Goal: Complete application form

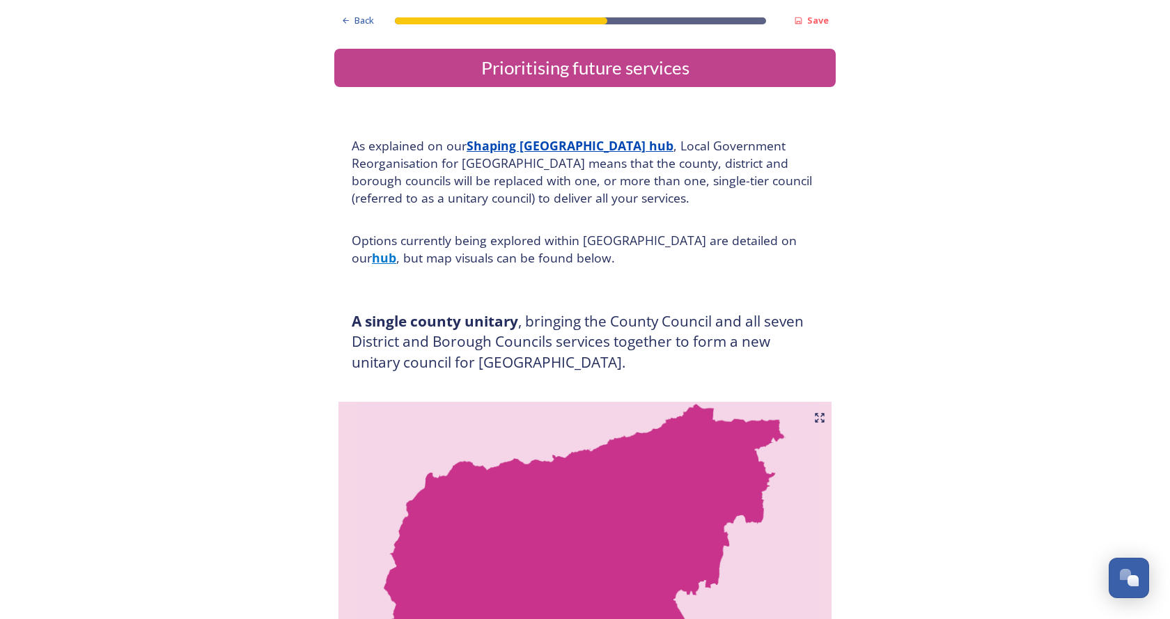
scroll to position [3713, 0]
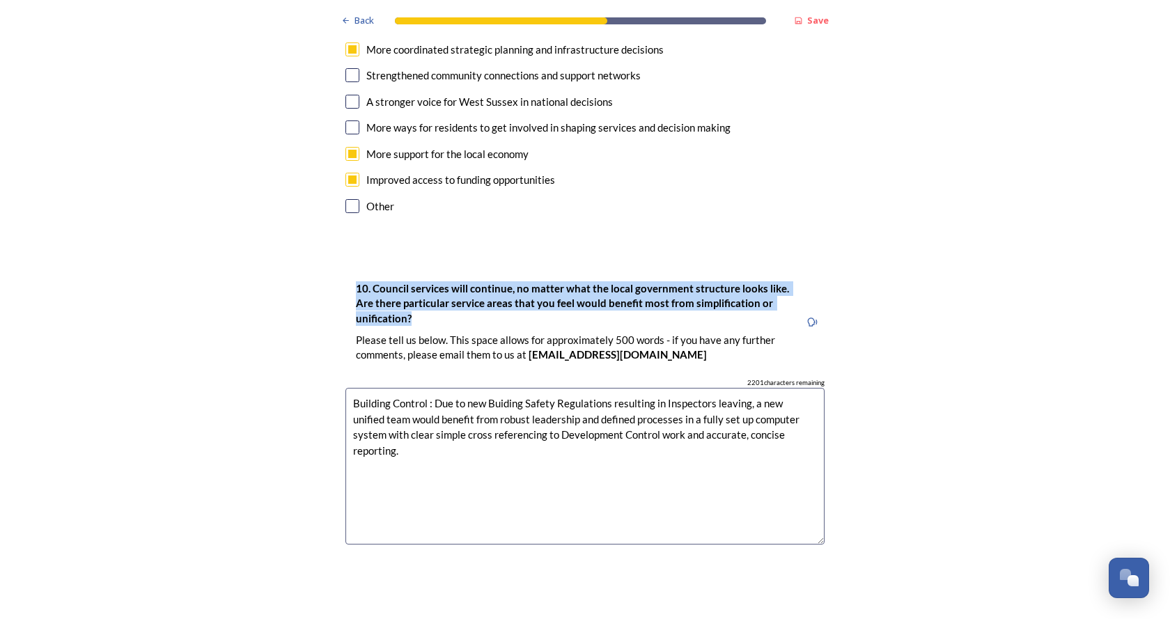
drag, startPoint x: 348, startPoint y: 216, endPoint x: 622, endPoint y: 240, distance: 274.9
click at [622, 273] on div "10. Council services will continue, no matter what the local government structu…" at bounding box center [573, 322] width 454 height 98
copy strong "10. Council services will continue, no matter what the local government structu…"
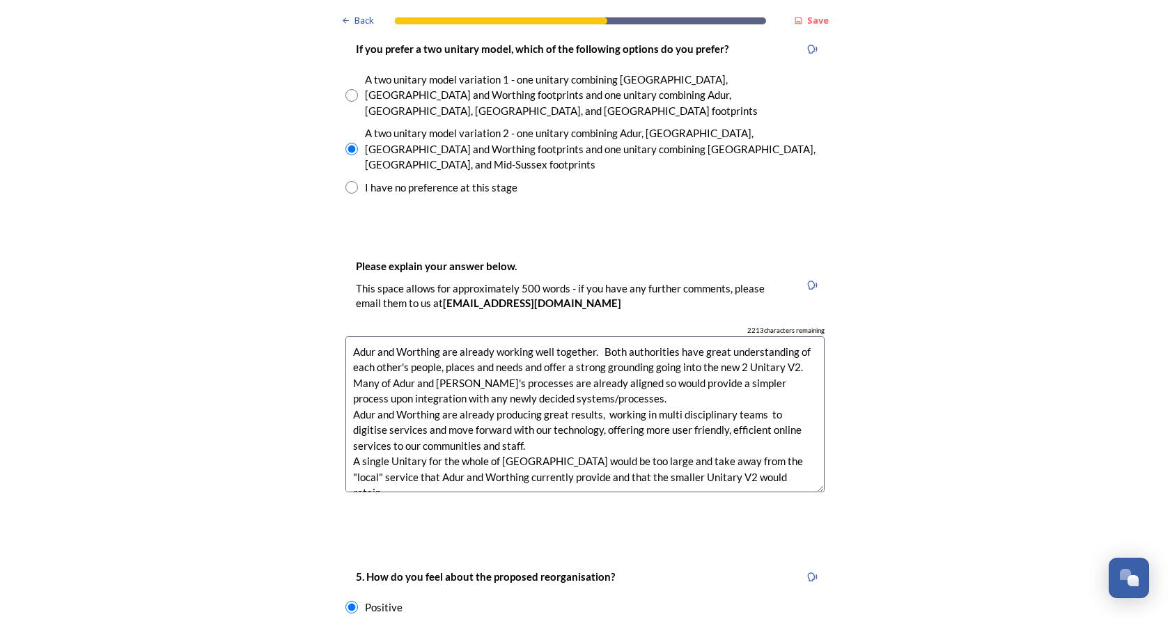
scroll to position [1997, 0]
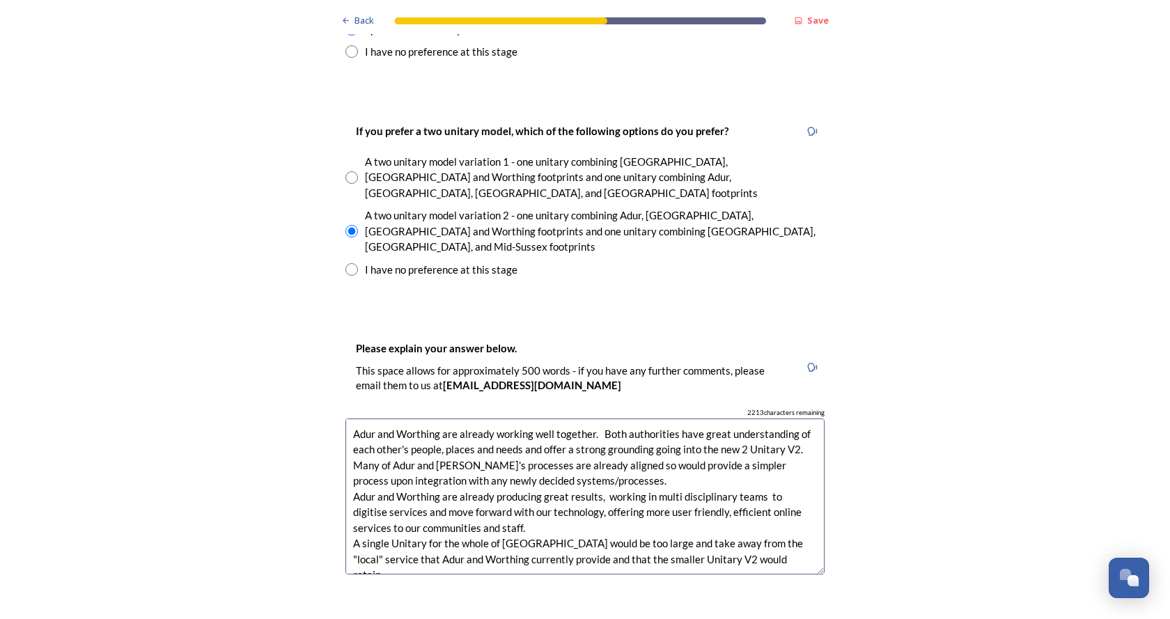
drag, startPoint x: 352, startPoint y: 89, endPoint x: 594, endPoint y: 269, distance: 301.8
click at [594, 269] on div "Back Save Prioritising future services As explained on our Shaping [GEOGRAPHIC_…" at bounding box center [585, 378] width 502 height 4750
copy div "If you prefer a two unitary model, which of the following options do you prefer…"
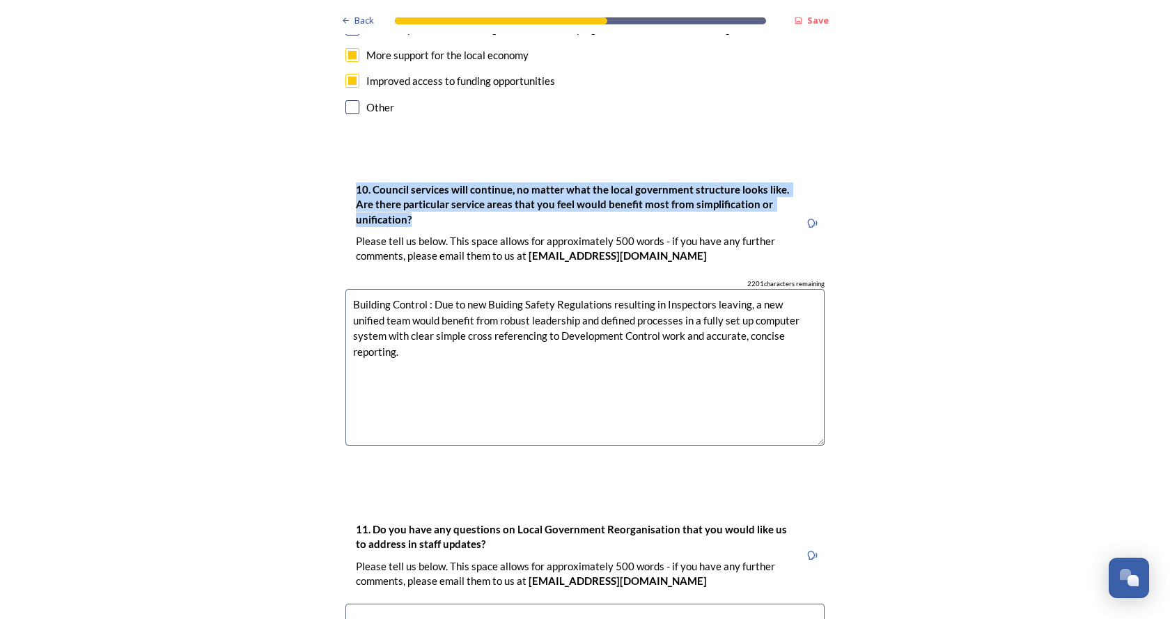
scroll to position [3768, 0]
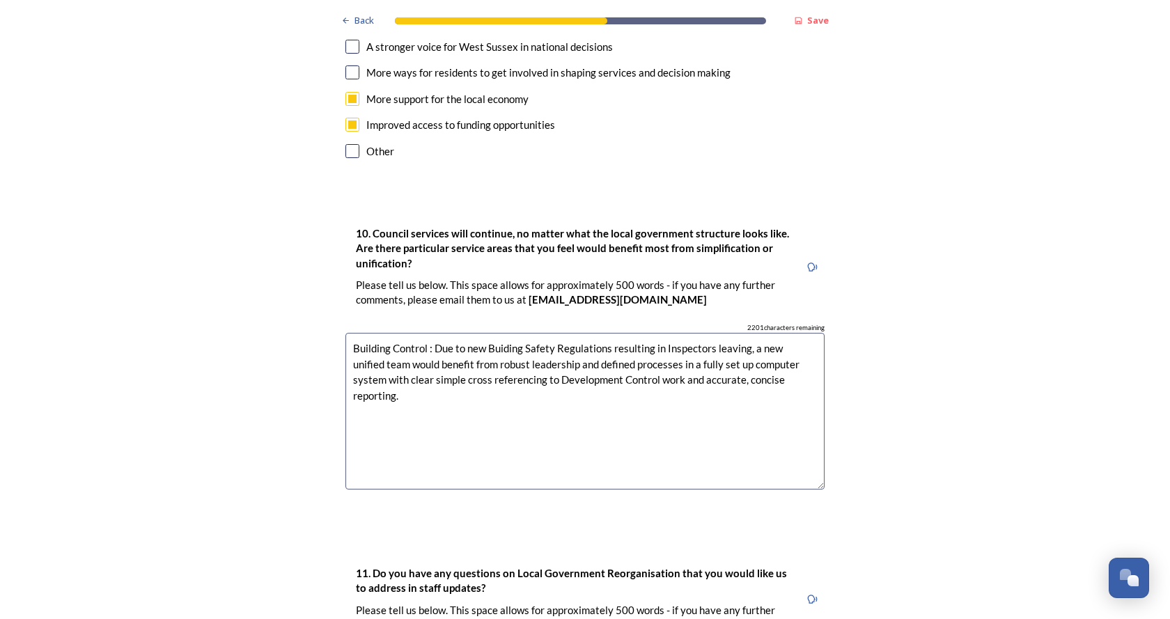
drag, startPoint x: 348, startPoint y: 277, endPoint x: 802, endPoint y: 307, distance: 454.5
click at [808, 333] on textarea "Building Control : Due to new Buiding Safety Regulations resulting in Inspector…" at bounding box center [585, 411] width 479 height 157
paste textarea ": The new Building Safety Regulations and other factors have resulted in a shor…"
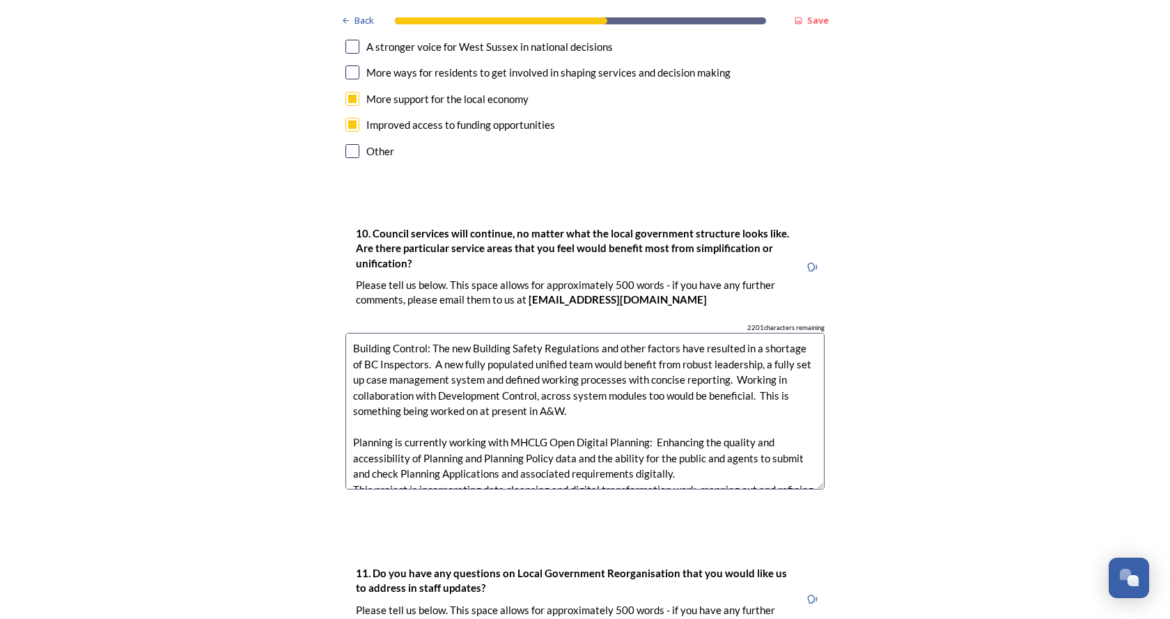
scroll to position [39, 0]
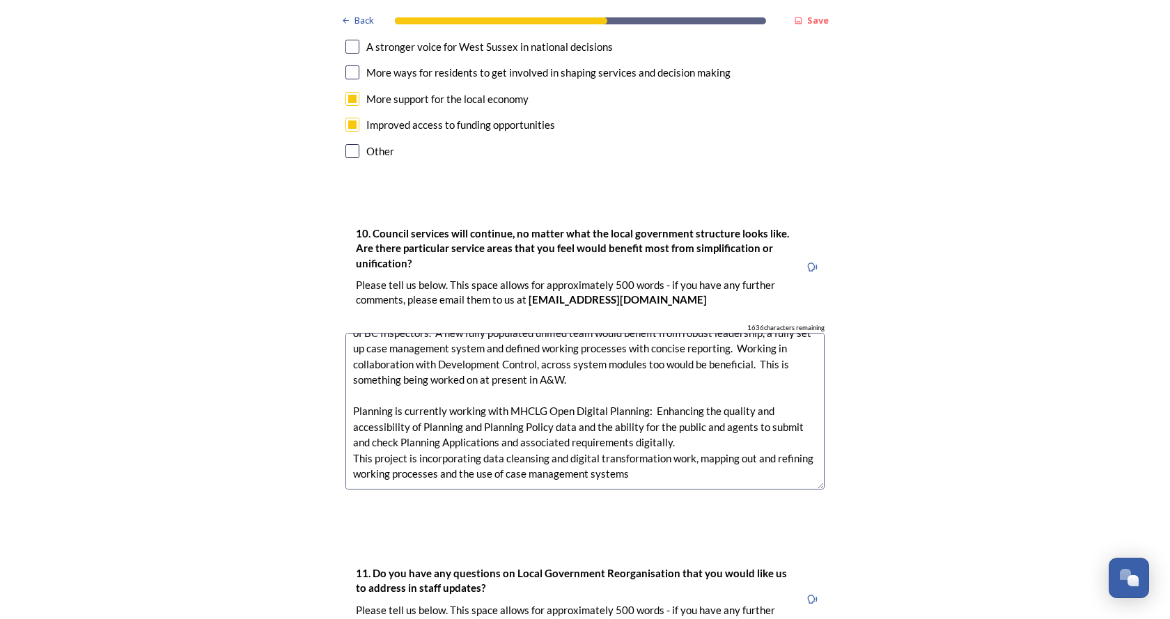
drag, startPoint x: 346, startPoint y: 377, endPoint x: 663, endPoint y: 395, distance: 317.5
click at [672, 396] on textarea "Building Control: The new Building Safety Regulations and other factors have re…" at bounding box center [585, 411] width 479 height 157
paste textarea "ncorporates data cleansing and digital transformation work, mapping out and ref…"
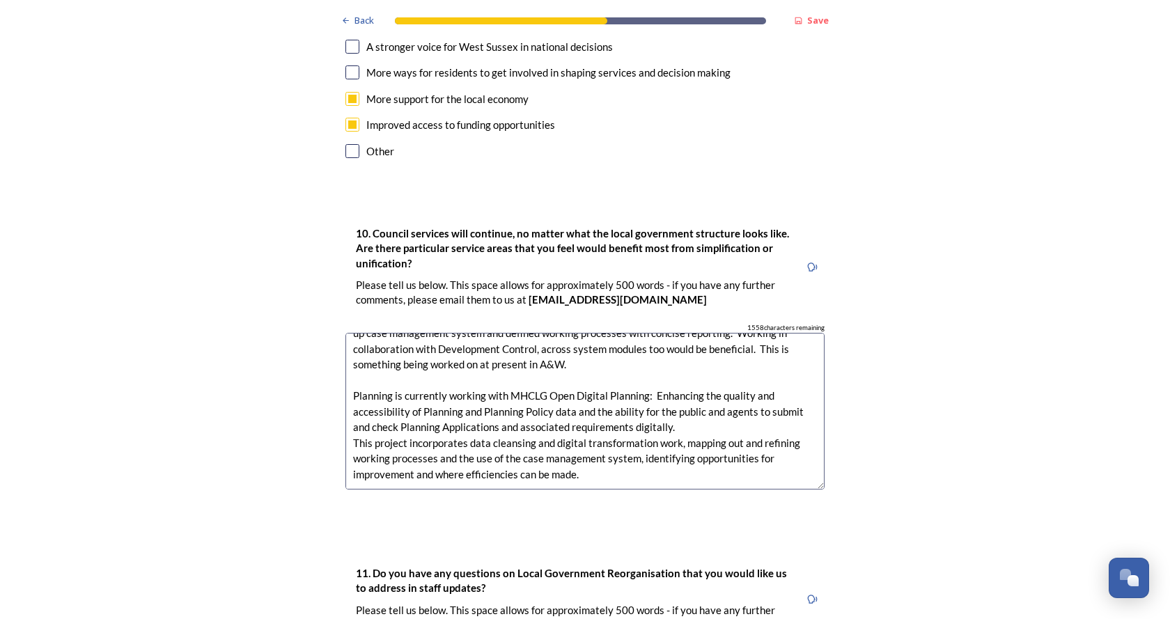
scroll to position [63, 0]
click at [388, 333] on textarea "Building Control: The new Building Safety Regulations and other factors have re…" at bounding box center [585, 411] width 479 height 157
click at [440, 333] on textarea "Building Control: The new Building Safety Regulations and other factors have re…" at bounding box center [585, 411] width 479 height 157
click at [733, 333] on textarea "Building Control: The new Building Safety Regulations and other factors have re…" at bounding box center [585, 411] width 479 height 157
drag, startPoint x: 408, startPoint y: 305, endPoint x: 348, endPoint y: 302, distance: 59.3
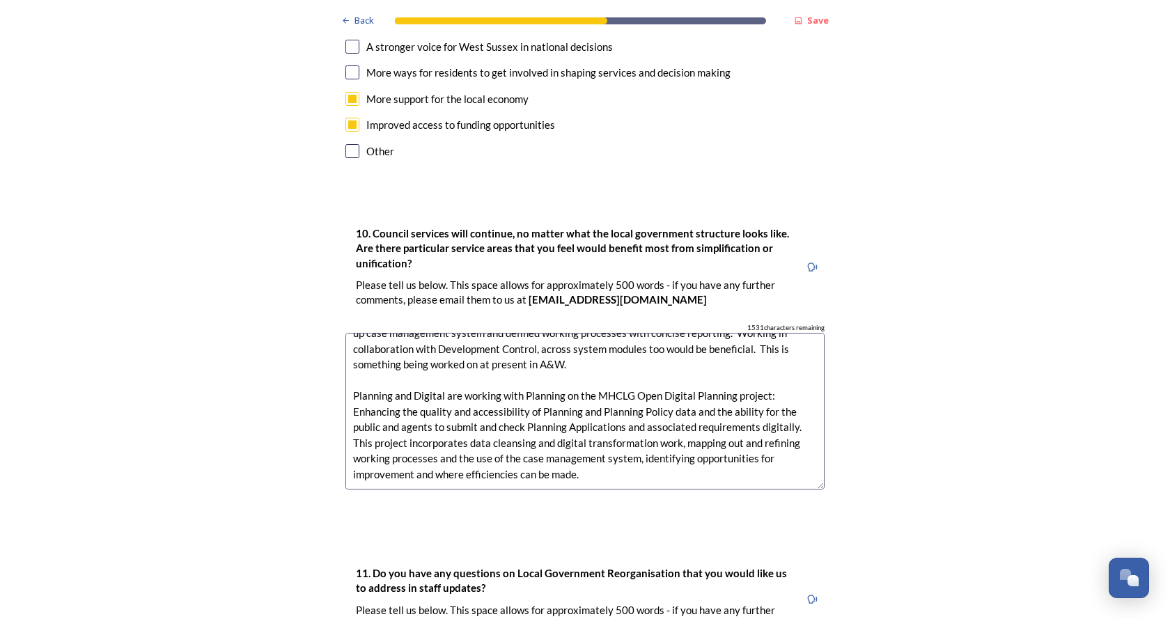
click at [350, 333] on textarea "Building Control: The new Building Safety Regulations and other factors have re…" at bounding box center [585, 411] width 479 height 157
click at [644, 333] on textarea "Building Control: The new Building Safety Regulations and other factors have re…" at bounding box center [585, 411] width 479 height 157
drag, startPoint x: 642, startPoint y: 325, endPoint x: 679, endPoint y: 326, distance: 37.0
click at [679, 333] on textarea "Building Control: The new Building Safety Regulations and other factors have re…" at bounding box center [585, 411] width 479 height 157
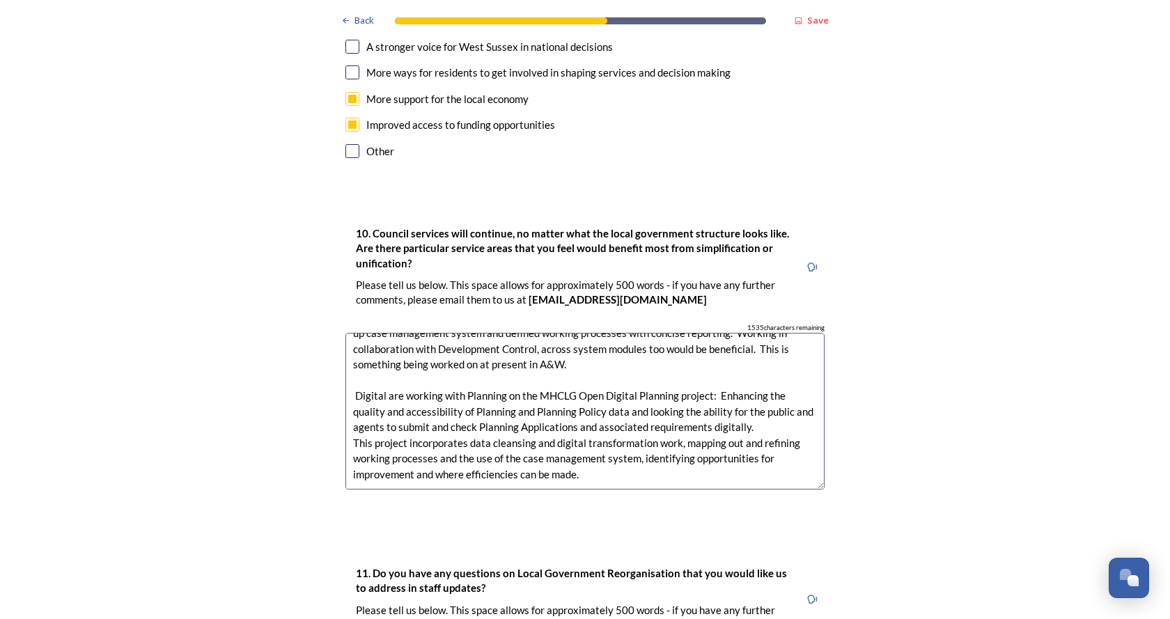
click at [346, 333] on textarea "Building Control: The new Building Safety Regulations and other factors have re…" at bounding box center [585, 411] width 479 height 157
click at [438, 333] on textarea "Building Control: The new Building Safety Regulations and other factors have re…" at bounding box center [585, 411] width 479 height 157
click at [745, 333] on textarea "Building Control: The new Building Safety Regulations and other factors have re…" at bounding box center [585, 411] width 479 height 157
drag, startPoint x: 710, startPoint y: 322, endPoint x: 791, endPoint y: 321, distance: 81.5
click at [791, 333] on textarea "Building Control: The new Building Safety Regulations and other factors have re…" at bounding box center [585, 411] width 479 height 157
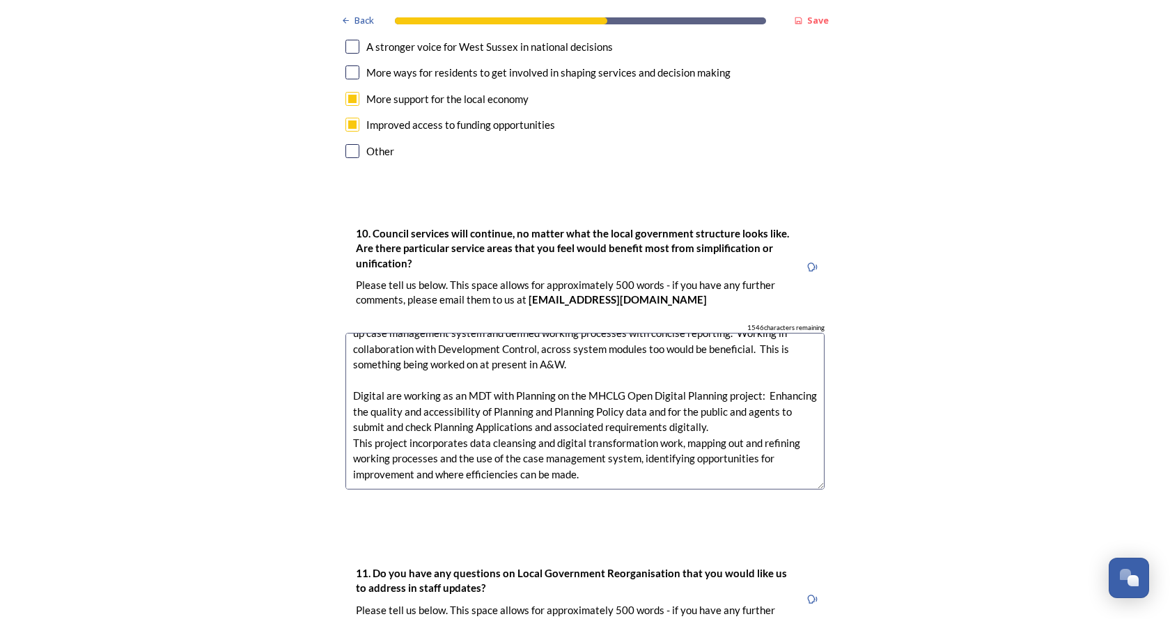
click at [394, 339] on textarea "Building Control: The new Building Safety Regulations and other factors have re…" at bounding box center [585, 411] width 479 height 157
click at [755, 338] on textarea "Building Control: The new Building Safety Regulations and other factors have re…" at bounding box center [585, 411] width 479 height 157
click at [796, 339] on textarea "Building Control: The new Building Safety Regulations and other factors have re…" at bounding box center [585, 411] width 479 height 157
click at [582, 385] on textarea "Building Control: The new Building Safety Regulations and other factors have re…" at bounding box center [585, 411] width 479 height 157
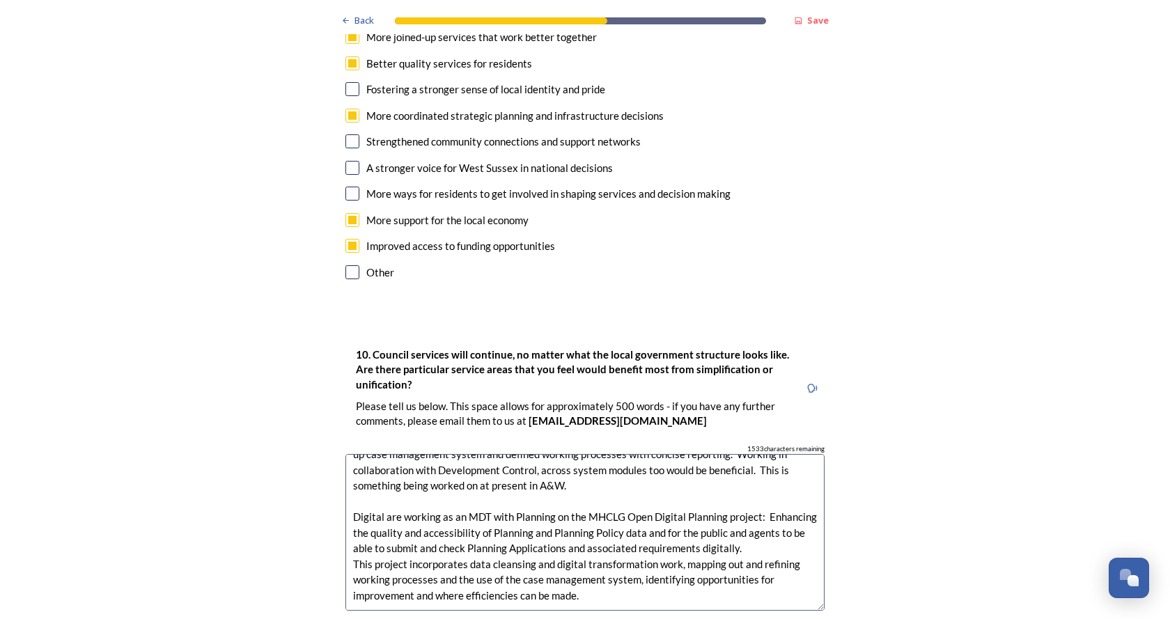
click at [518, 461] on textarea "Building Control: The new Building Safety Regulations and other factors have re…" at bounding box center [585, 532] width 479 height 157
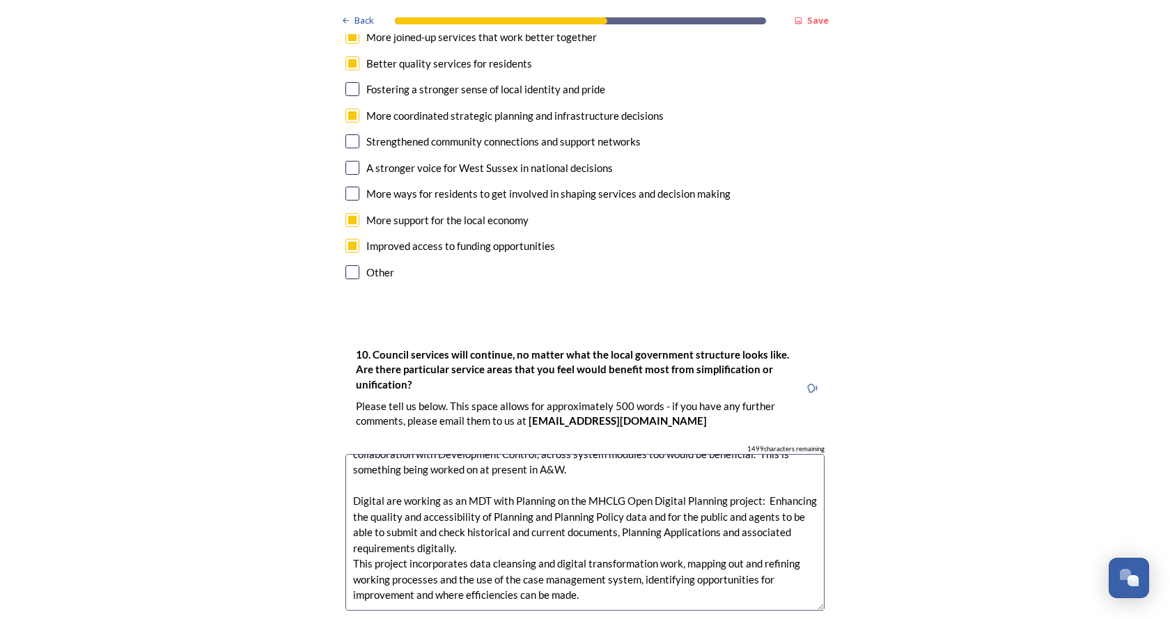
click at [670, 459] on textarea "Building Control: The new Building Safety Regulations and other factors have re…" at bounding box center [585, 532] width 479 height 157
drag, startPoint x: 418, startPoint y: 475, endPoint x: 473, endPoint y: 477, distance: 55.1
click at [473, 477] on textarea "Building Control: The new Building Safety Regulations and other factors have re…" at bounding box center [585, 532] width 479 height 157
drag, startPoint x: 349, startPoint y: 413, endPoint x: 612, endPoint y: 511, distance: 280.4
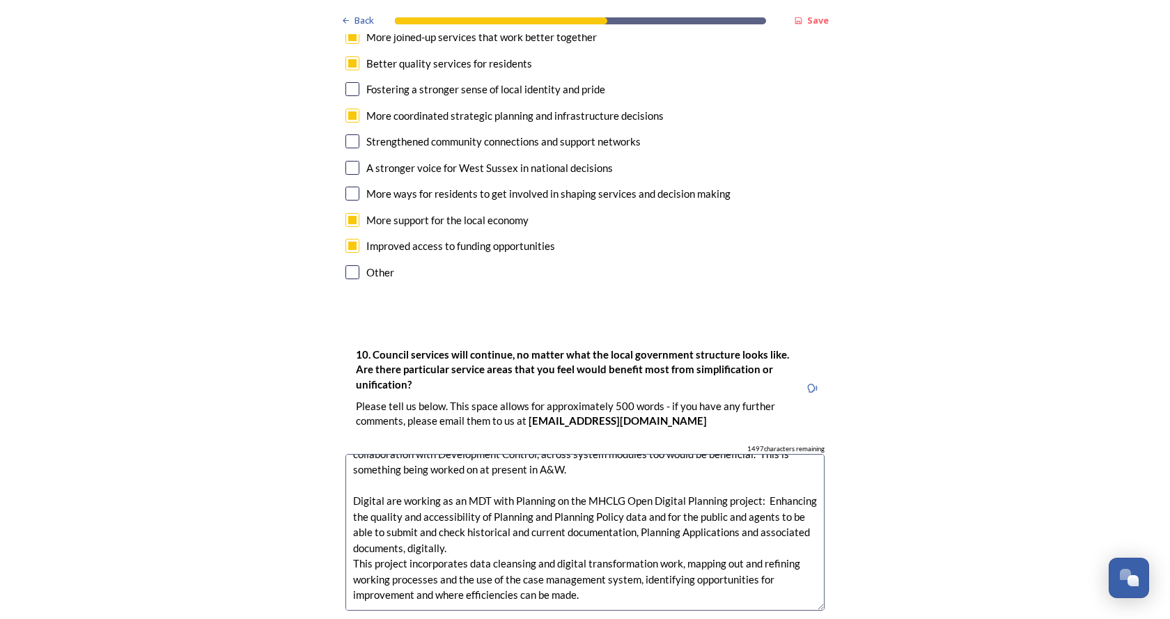
click at [612, 511] on textarea "Building Control: The new Building Safety Regulations and other factors have re…" at bounding box center [585, 532] width 479 height 157
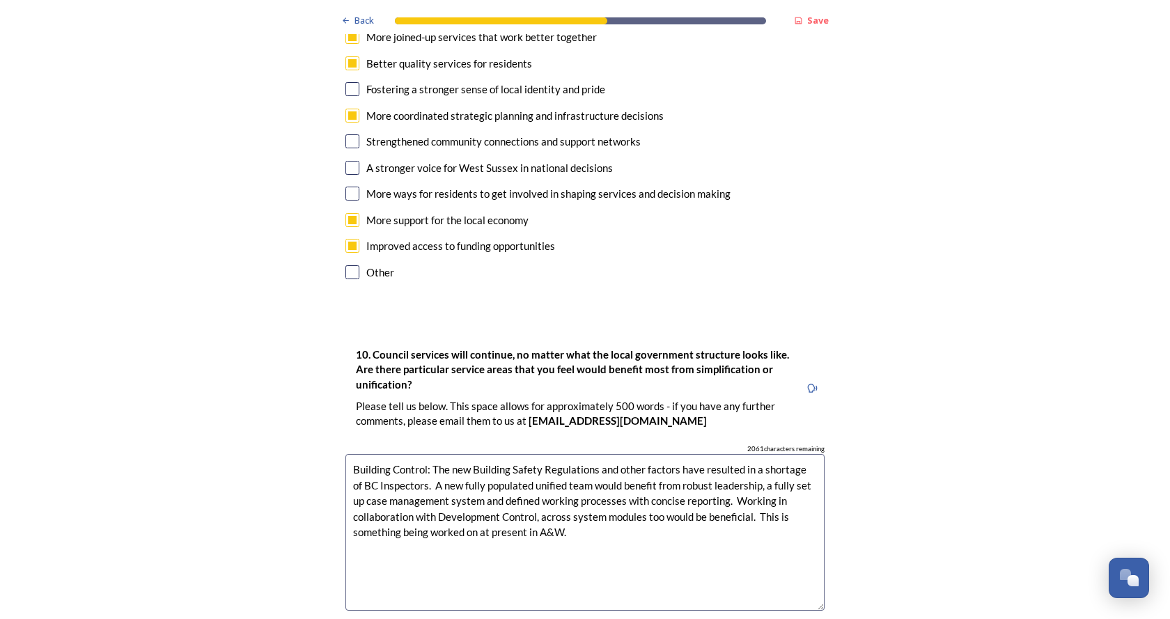
scroll to position [0, 0]
type textarea "Building Control: The new Building Safety Regulations and other factors have re…"
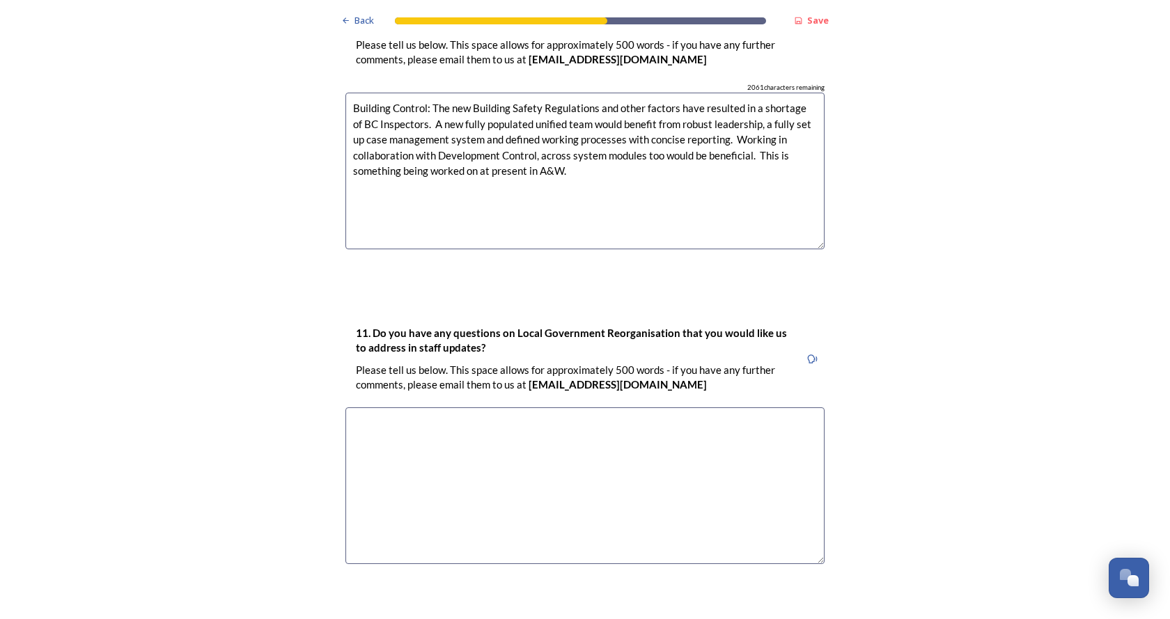
scroll to position [4058, 0]
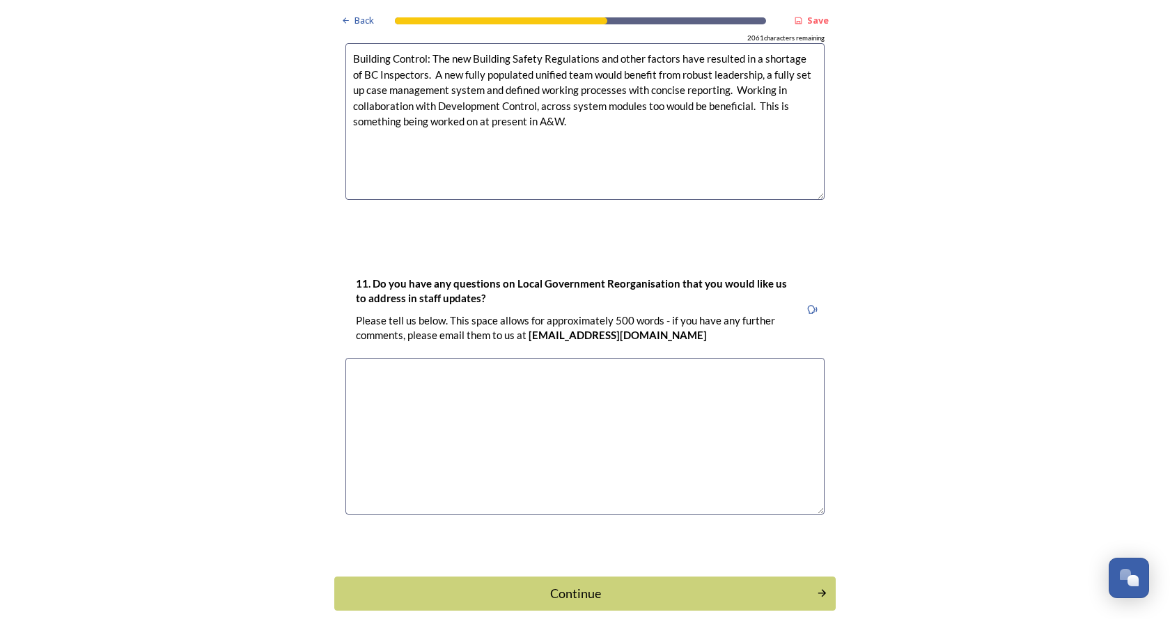
click at [663, 585] on div "Continue" at bounding box center [575, 594] width 467 height 19
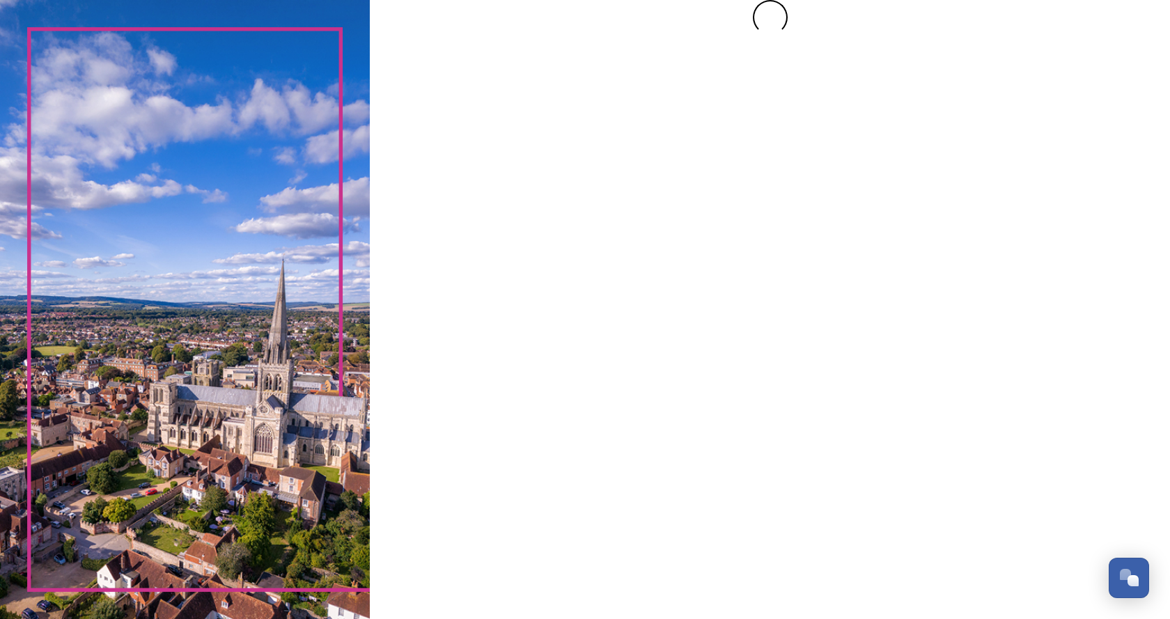
scroll to position [0, 0]
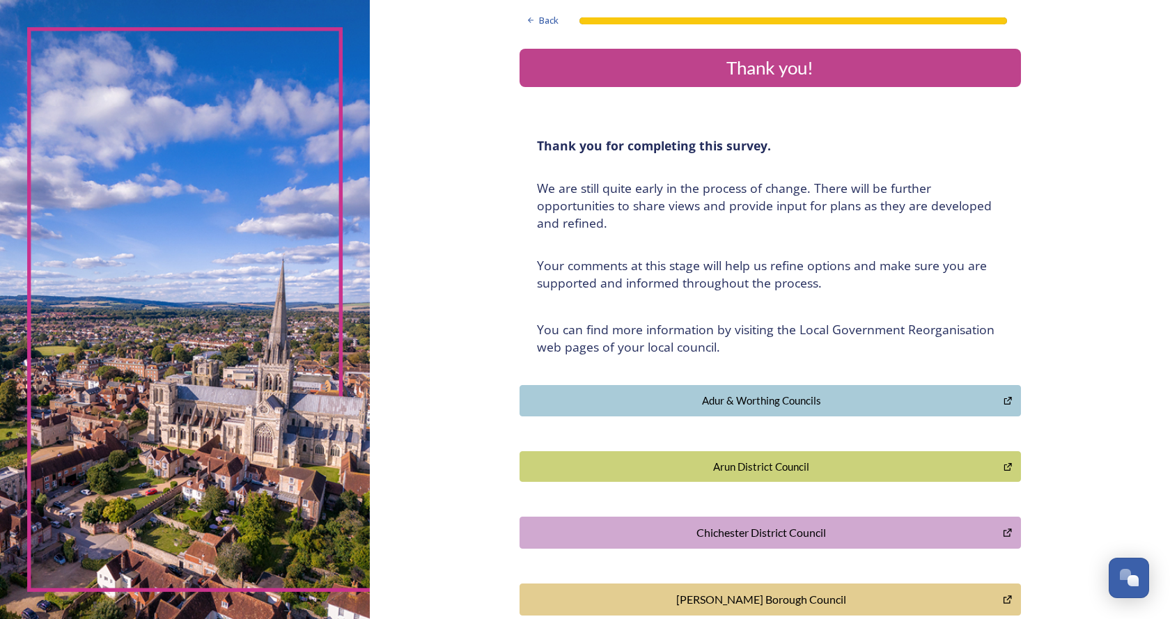
click at [549, 24] on span "Back" at bounding box center [549, 20] width 20 height 13
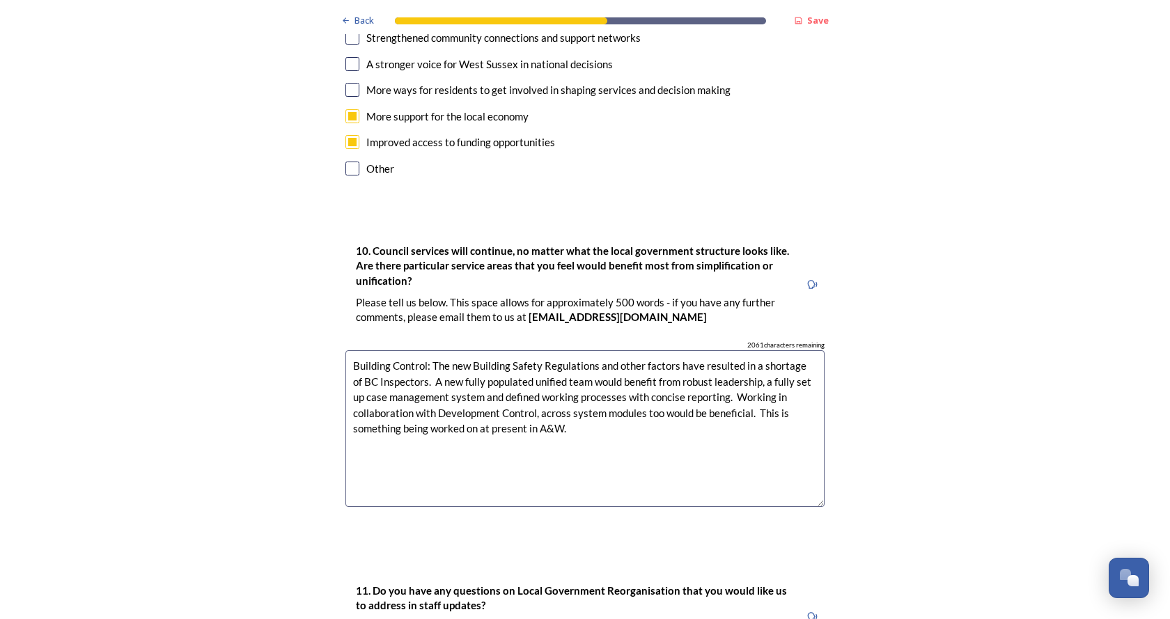
scroll to position [3707, 0]
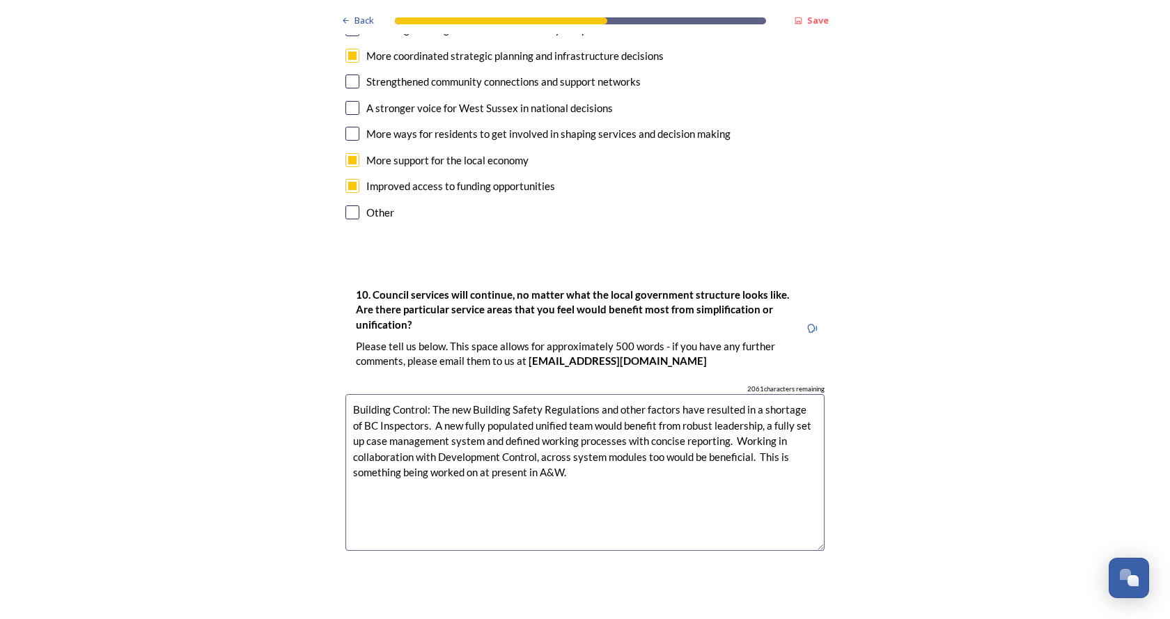
click at [709, 394] on textarea "Building Control: The new Building Safety Regulations and other factors have re…" at bounding box center [585, 472] width 479 height 157
drag, startPoint x: 715, startPoint y: 364, endPoint x: 734, endPoint y: 368, distance: 19.8
click at [718, 394] on textarea "Building Control: The new Building Safety Regulations and other factors have re…" at bounding box center [585, 472] width 479 height 157
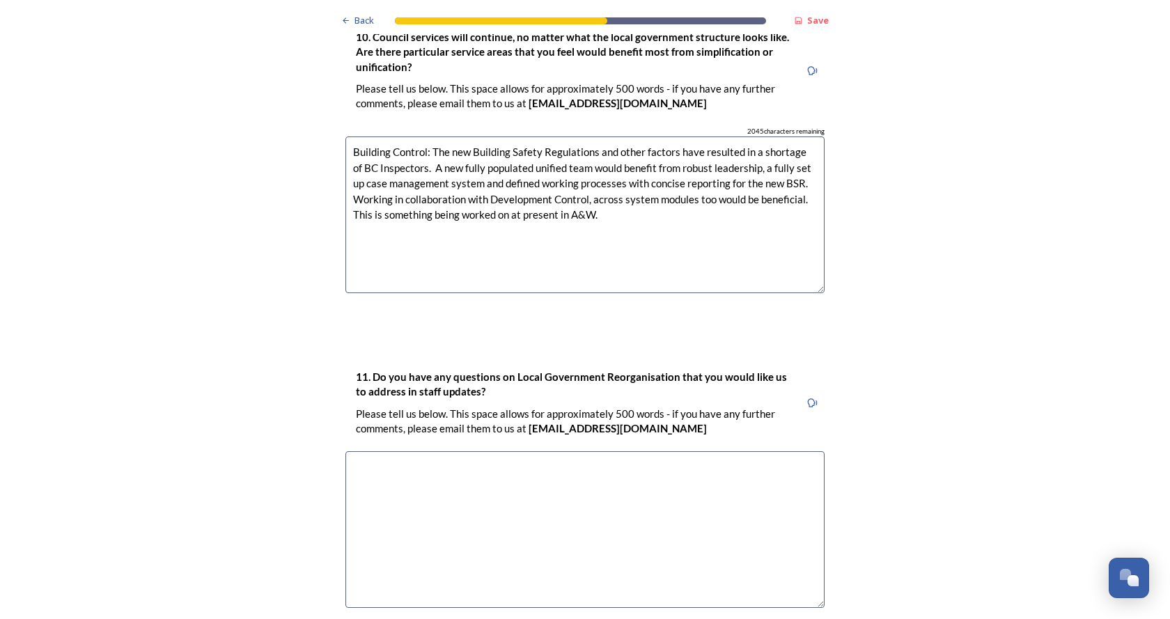
scroll to position [4058, 0]
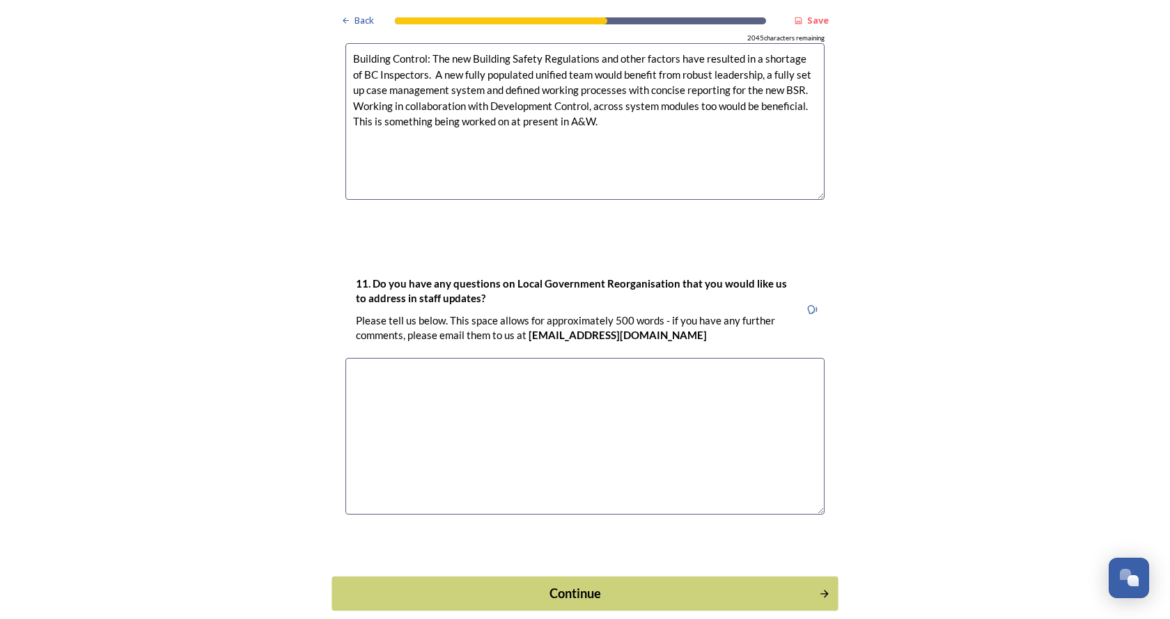
type textarea "Building Control: The new Building Safety Regulations and other factors have re…"
click at [685, 584] on div "Continue" at bounding box center [576, 593] width 472 height 19
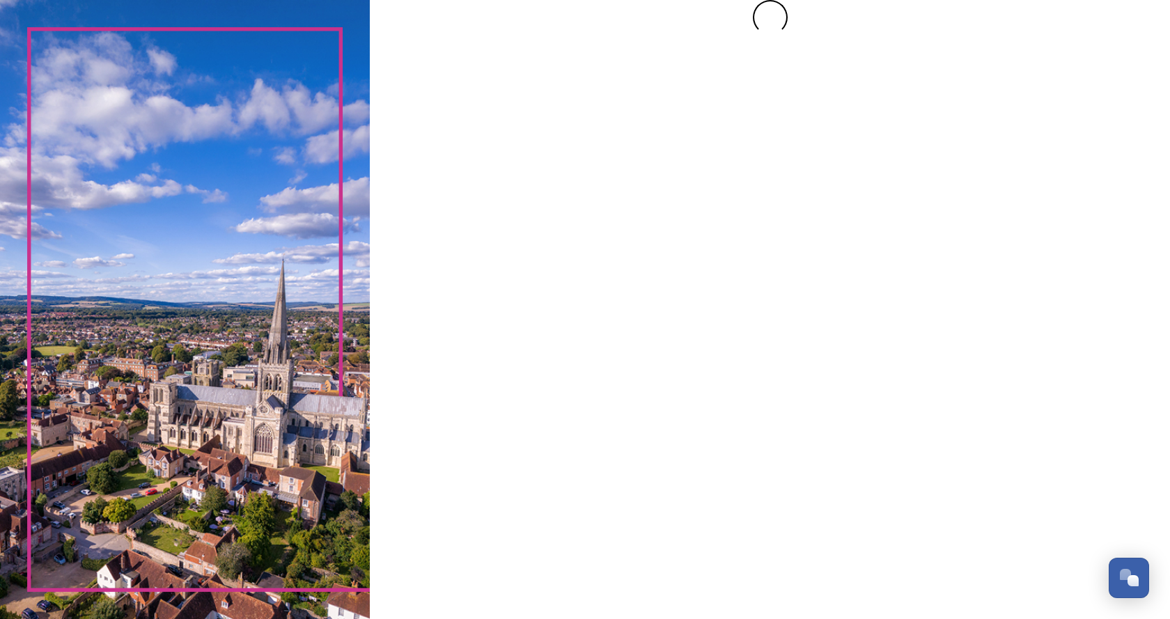
scroll to position [0, 0]
